Goal: Navigation & Orientation: Find specific page/section

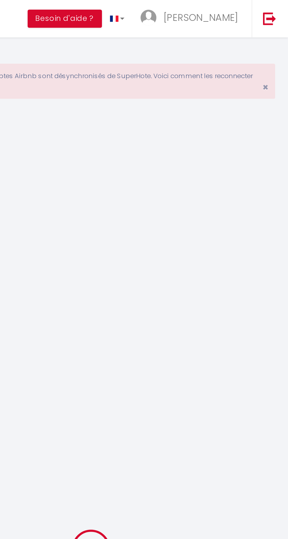
scroll to position [21, 0]
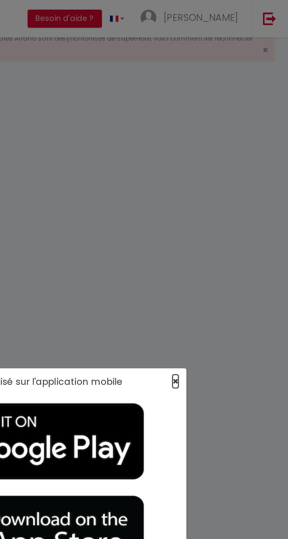
click at [227, 210] on span "×" at bounding box center [225, 209] width 3 height 7
click at [226, 210] on span "×" at bounding box center [225, 209] width 3 height 7
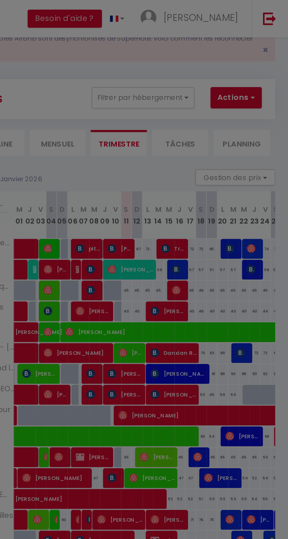
click at [224, 79] on span "×" at bounding box center [225, 74] width 3 height 7
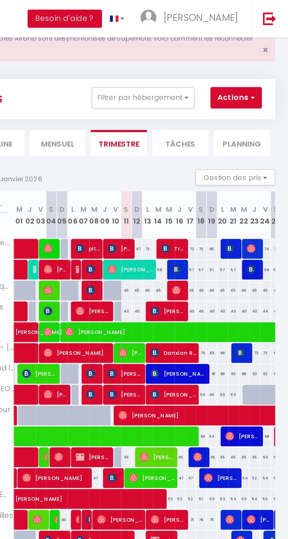
click at [188, 112] on div at bounding box center [144, 269] width 288 height 539
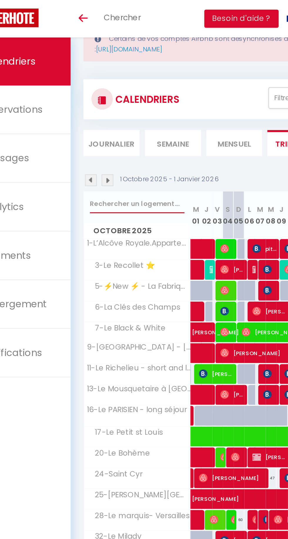
click at [89, 112] on input "text" at bounding box center [108, 112] width 52 height 11
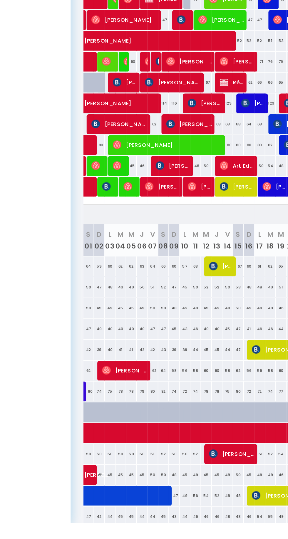
scroll to position [0, 0]
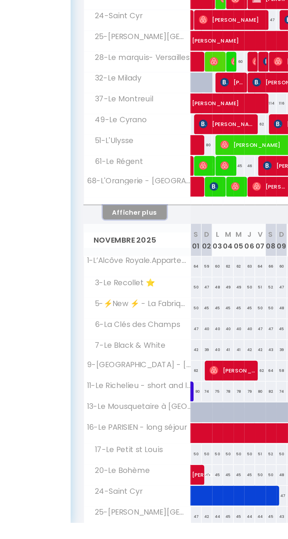
click at [103, 368] on button "Afficher plus" at bounding box center [106, 368] width 35 height 8
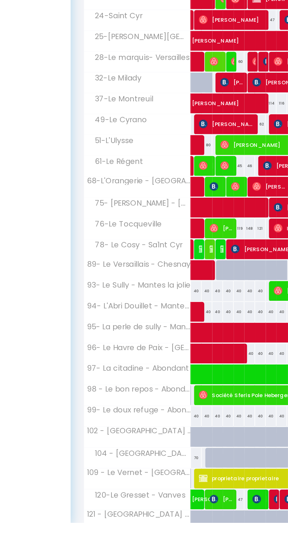
scroll to position [21, 0]
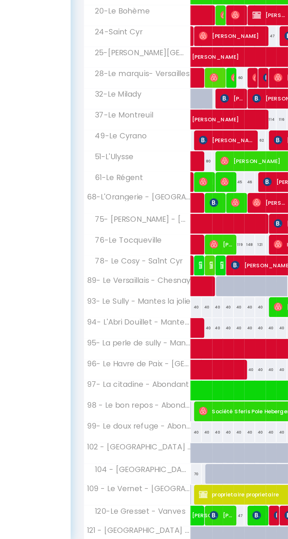
click at [105, 360] on span "75- Le Curie - Saint cyr" at bounding box center [109, 363] width 59 height 6
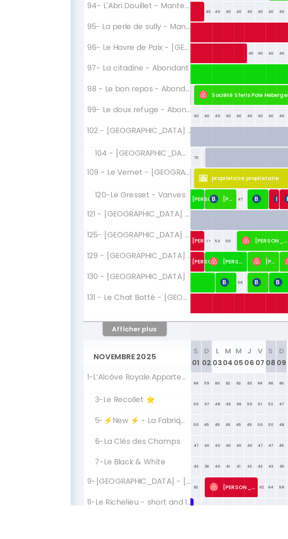
scroll to position [198, 0]
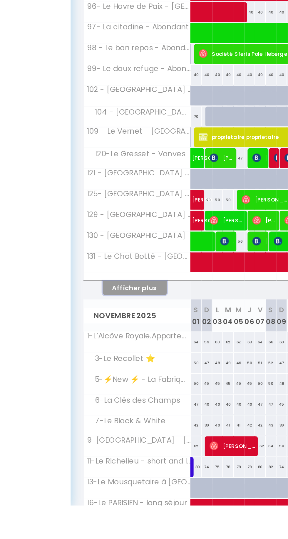
click at [103, 416] on button "Afficher plus" at bounding box center [106, 419] width 35 height 8
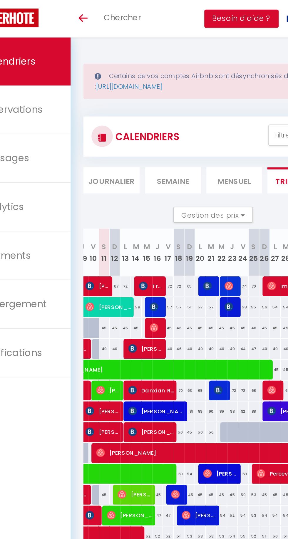
scroll to position [0, 107]
